Goal: Task Accomplishment & Management: Manage account settings

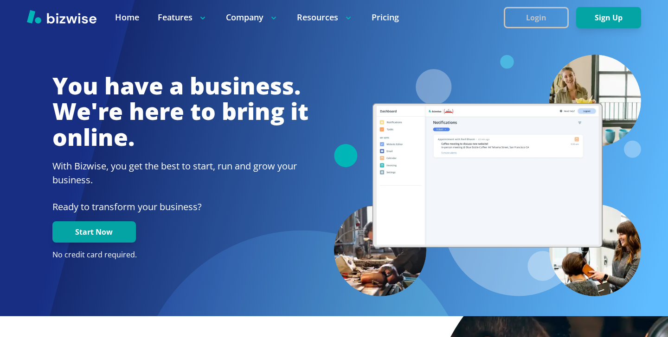
click at [510, 19] on button "Login" at bounding box center [535, 17] width 65 height 21
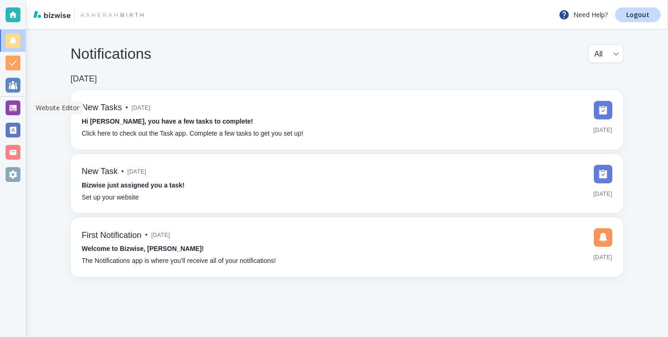
click at [7, 110] on div at bounding box center [13, 108] width 15 height 15
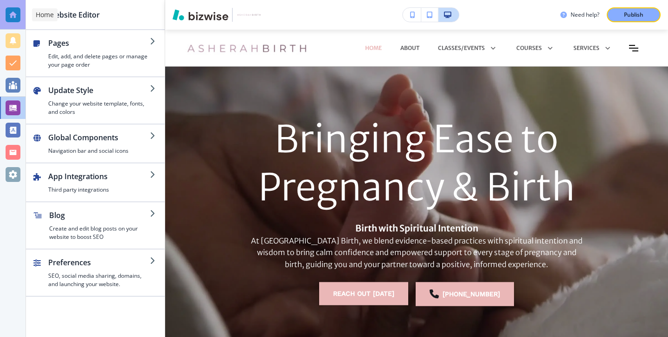
click at [10, 9] on div at bounding box center [13, 14] width 15 height 15
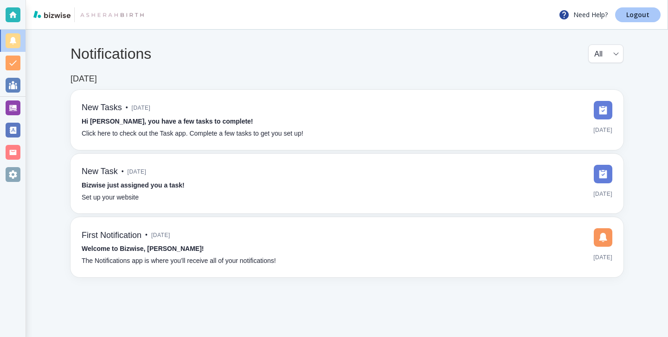
click at [644, 15] on p "Logout" at bounding box center [637, 15] width 23 height 6
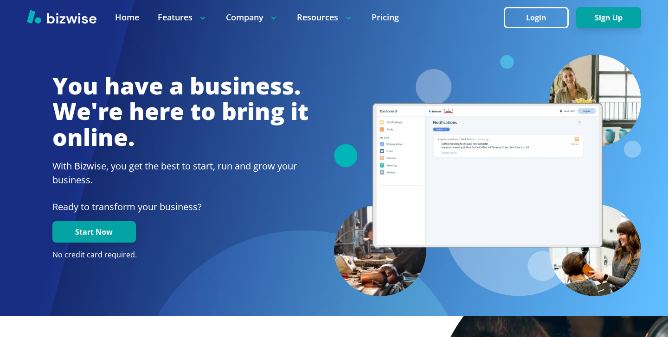
click at [513, 38] on div at bounding box center [334, 37] width 614 height 35
click at [543, 0] on div at bounding box center [334, 17] width 668 height 35
click at [540, 19] on button "Login" at bounding box center [535, 17] width 65 height 21
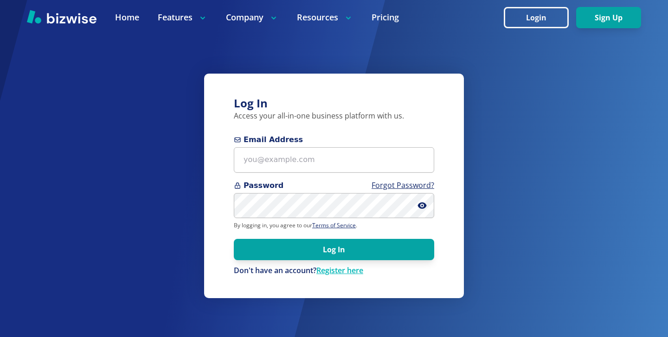
click at [374, 136] on span "Email Address" at bounding box center [334, 139] width 200 height 11
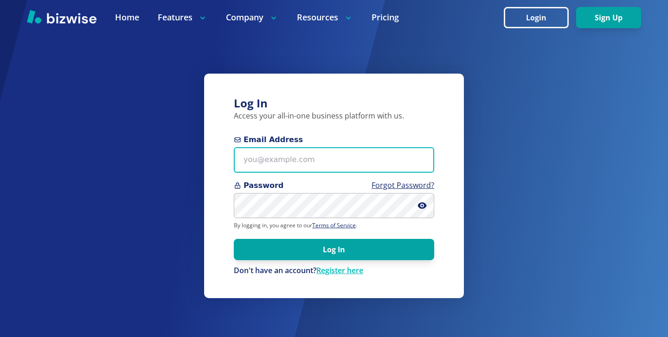
click at [374, 147] on input "Email Address" at bounding box center [334, 159] width 200 height 25
paste input "ruben@fiduciaryrealestateservices.com"
type input "ruben@fiduciaryrealestateservices.com"
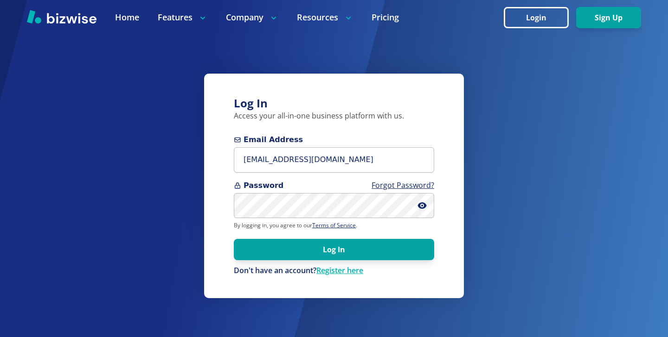
click at [405, 262] on form "Email Address ruben@fiduciaryrealestateservices.com Password Forgot Password? B…" at bounding box center [334, 205] width 200 height 142
click at [406, 235] on form "Email Address ruben@fiduciaryrealestateservices.com Password Forgot Password? B…" at bounding box center [334, 205] width 200 height 142
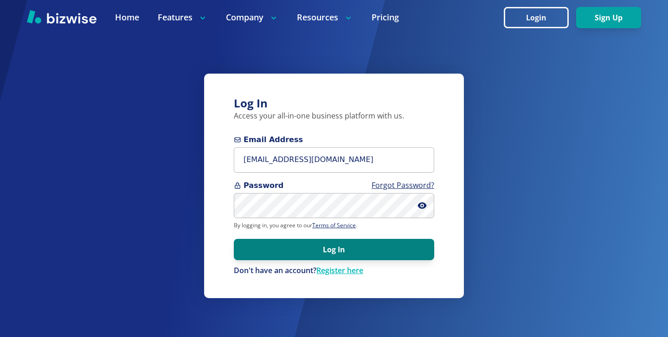
click at [404, 242] on button "Log In" at bounding box center [334, 249] width 200 height 21
